Goal: Transaction & Acquisition: Download file/media

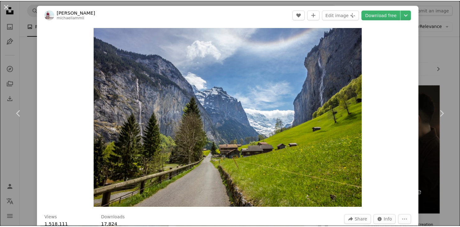
scroll to position [2345, 0]
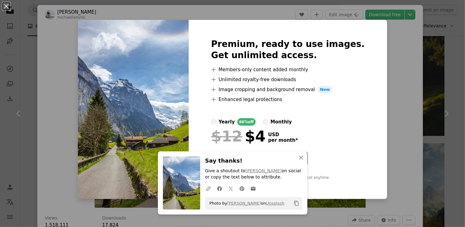
click at [385, 36] on div "An X shape Premium, ready to use images. Get unlimited access. A plus sign Memb…" at bounding box center [232, 113] width 465 height 227
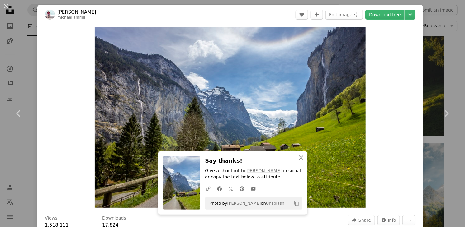
drag, startPoint x: 402, startPoint y: 38, endPoint x: 411, endPoint y: 40, distance: 9.1
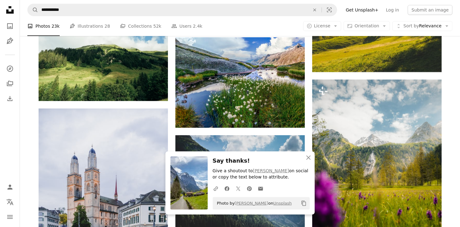
scroll to position [2430, 0]
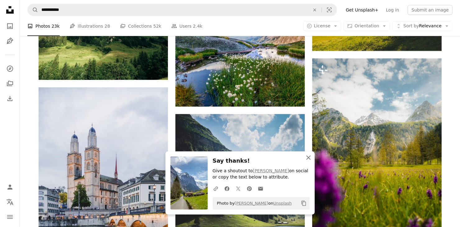
click at [310, 157] on icon "An X shape" at bounding box center [308, 157] width 7 height 7
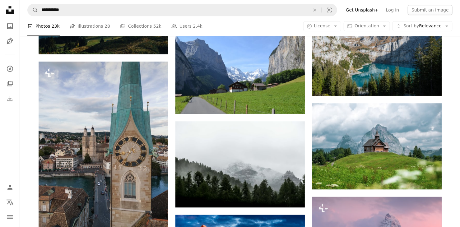
scroll to position [3138, 0]
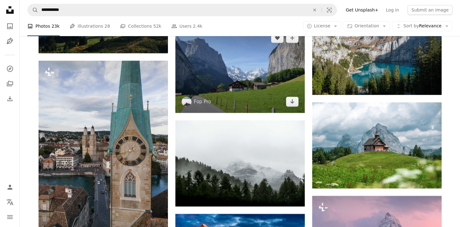
click at [238, 89] on img at bounding box center [239, 70] width 129 height 86
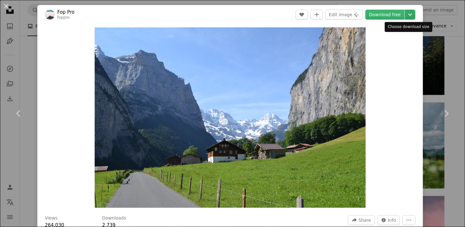
click at [405, 14] on icon "Chevron down" at bounding box center [410, 14] width 10 height 7
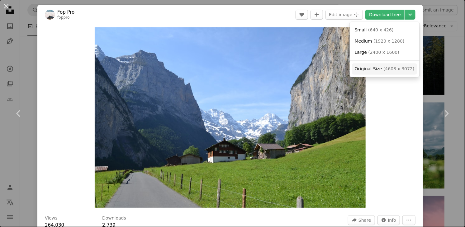
click at [378, 69] on span "Original Size" at bounding box center [367, 68] width 27 height 5
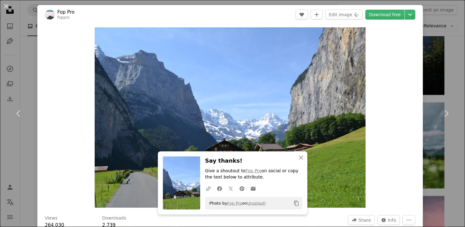
click at [435, 76] on div "An X shape Chevron left Chevron right Fop Pro foppro A heart A plus sign Edit i…" at bounding box center [232, 113] width 465 height 227
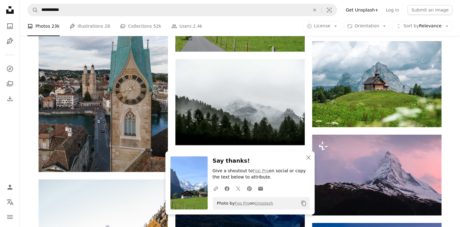
scroll to position [3222, 0]
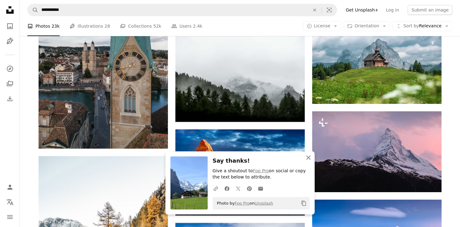
click at [308, 158] on icon "button" at bounding box center [309, 158] width 4 height 4
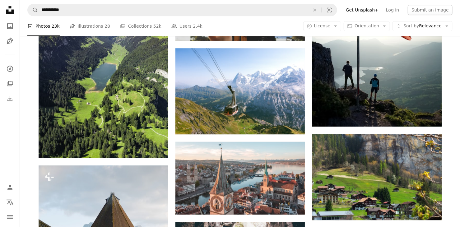
scroll to position [4354, 0]
